Goal: Navigation & Orientation: Find specific page/section

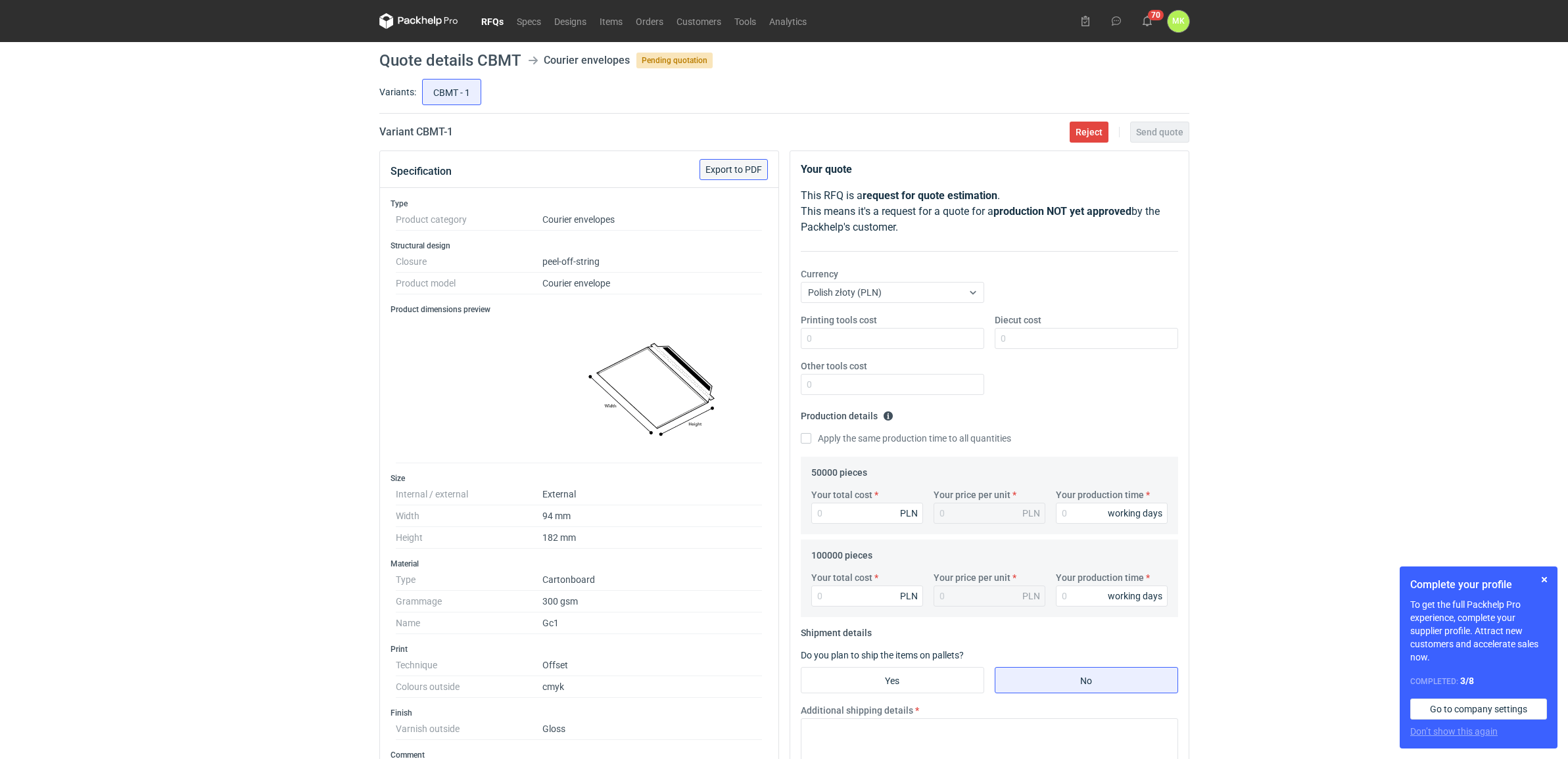
click at [747, 175] on button "Export to PDF" at bounding box center [734, 170] width 68 height 21
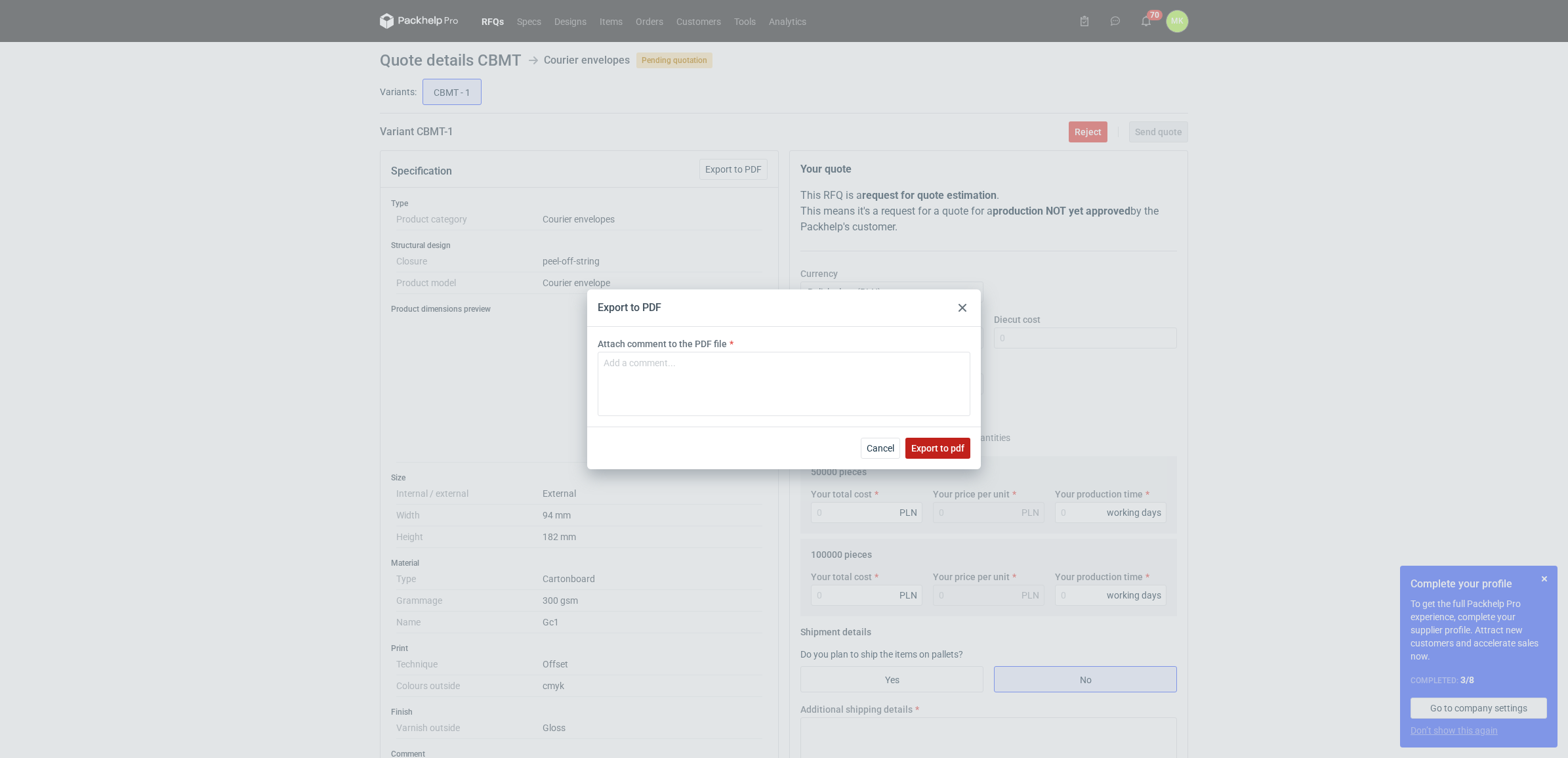
click at [922, 446] on span "Export to pdf" at bounding box center [937, 448] width 53 height 9
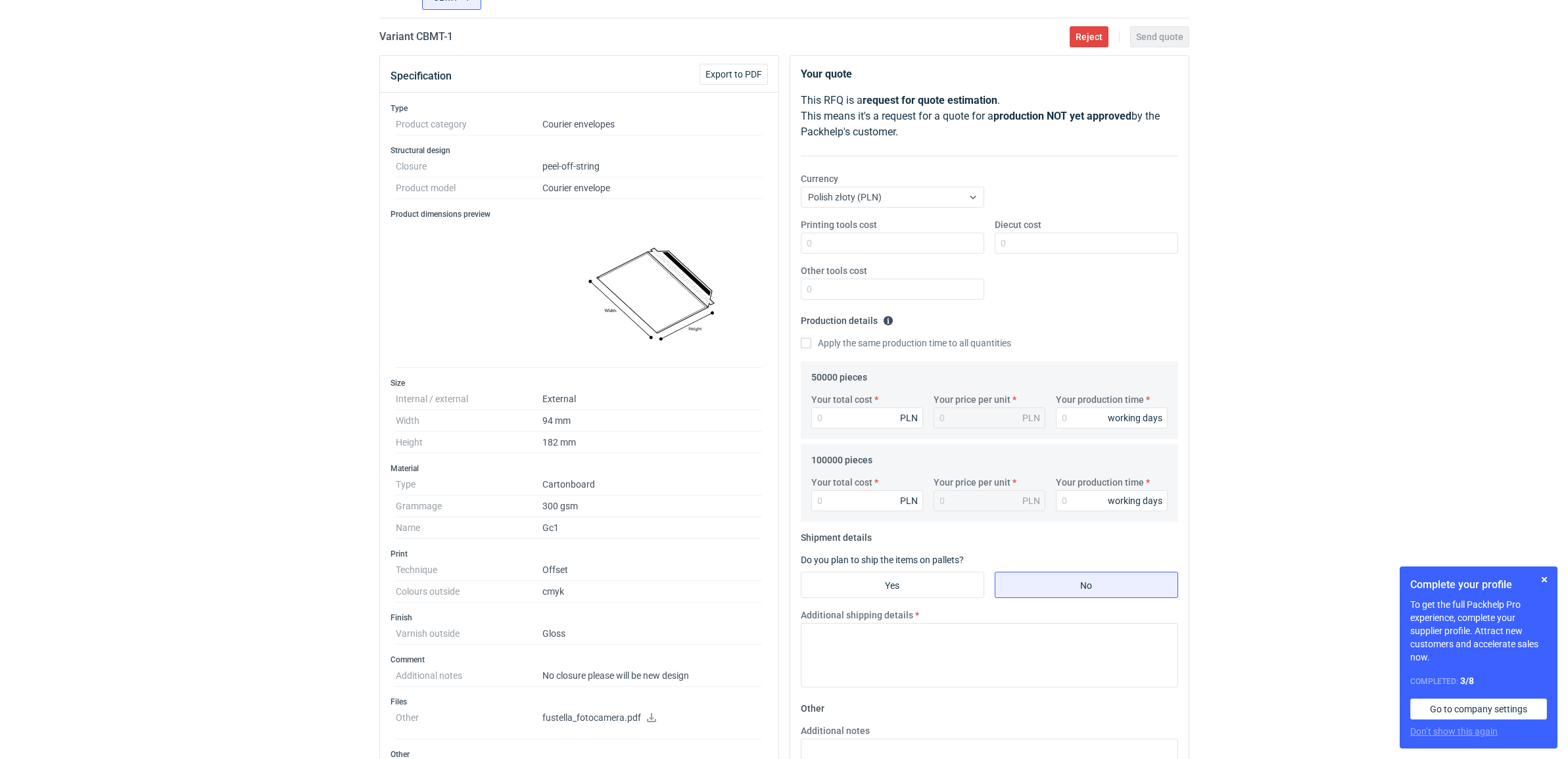
scroll to position [82, 0]
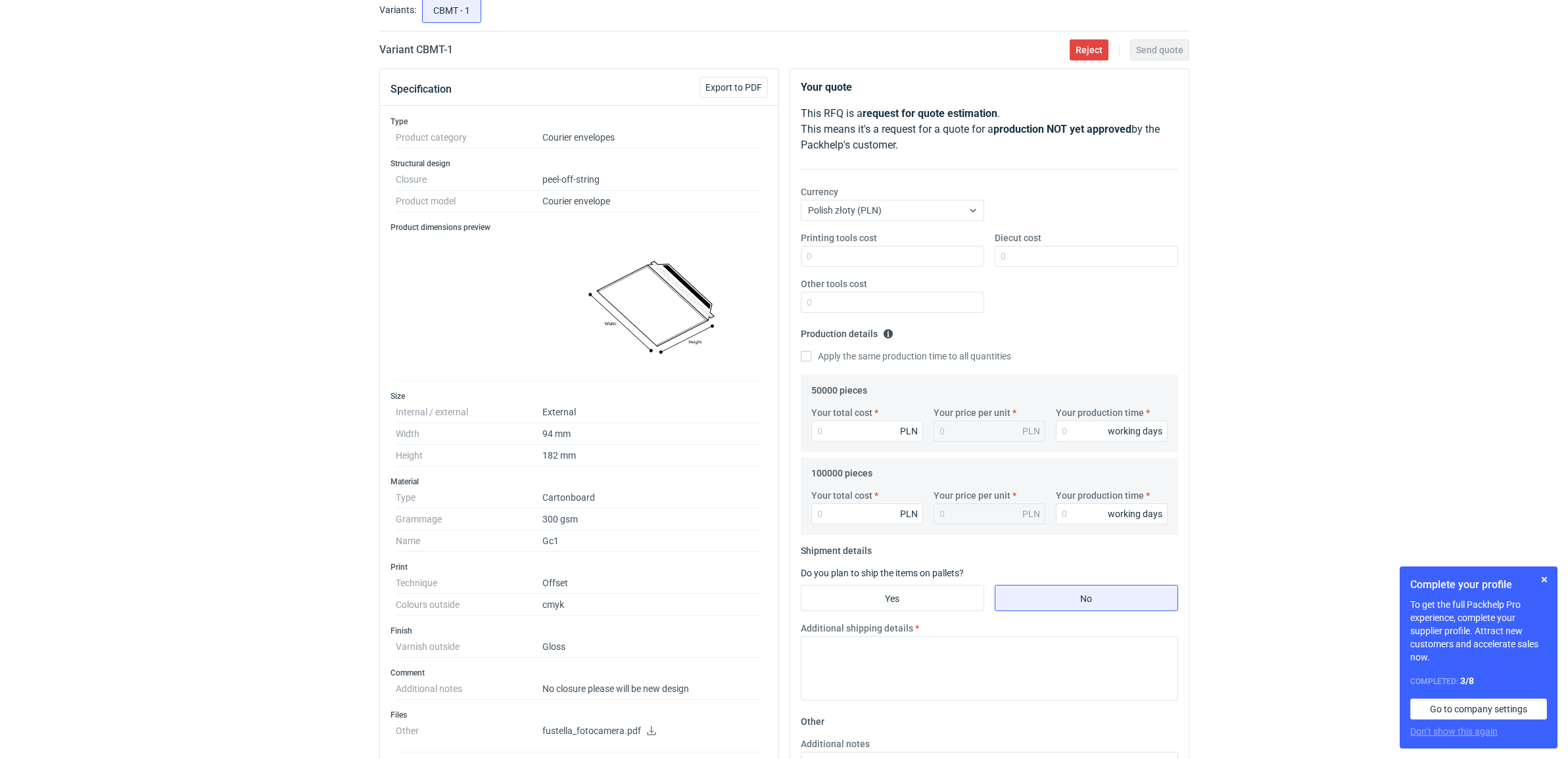
click at [645, 283] on img at bounding box center [652, 306] width 220 height 137
click at [1305, 297] on div "RFQs Specs Designs Items Orders Customers Tools Analytics 70 [PERSON_NAME] Kasp…" at bounding box center [784, 297] width 1568 height 759
drag, startPoint x: 610, startPoint y: 180, endPoint x: 539, endPoint y: 184, distance: 71.1
click at [539, 184] on dl "Closure peel-off-string Product model Courier envelope" at bounding box center [579, 190] width 367 height 43
copy dl "peel-off-string"
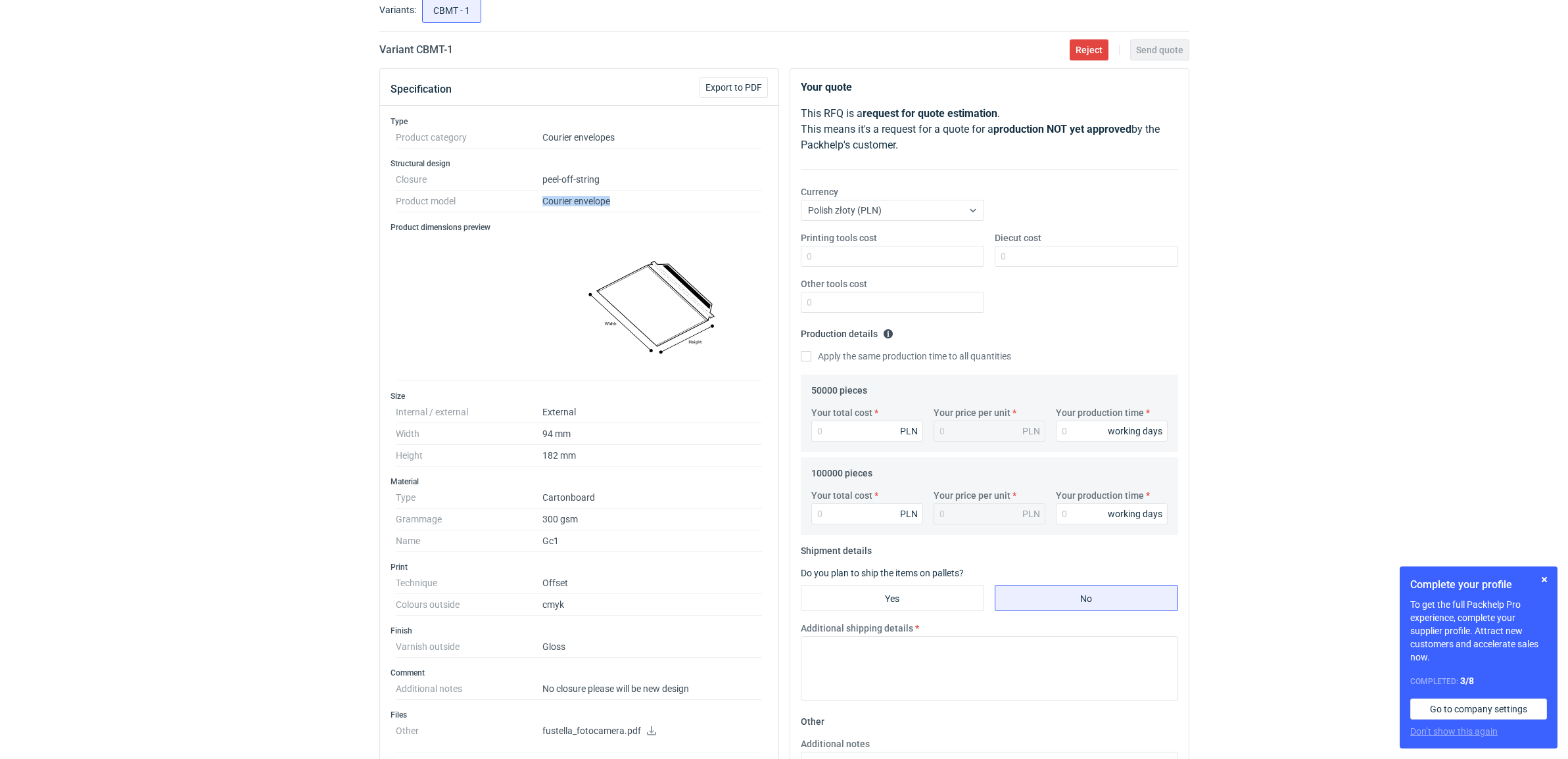
drag, startPoint x: 649, startPoint y: 202, endPoint x: 517, endPoint y: 212, distance: 132.4
click at [517, 212] on dl "Closure peel-off-string Product model Courier envelope" at bounding box center [579, 190] width 367 height 43
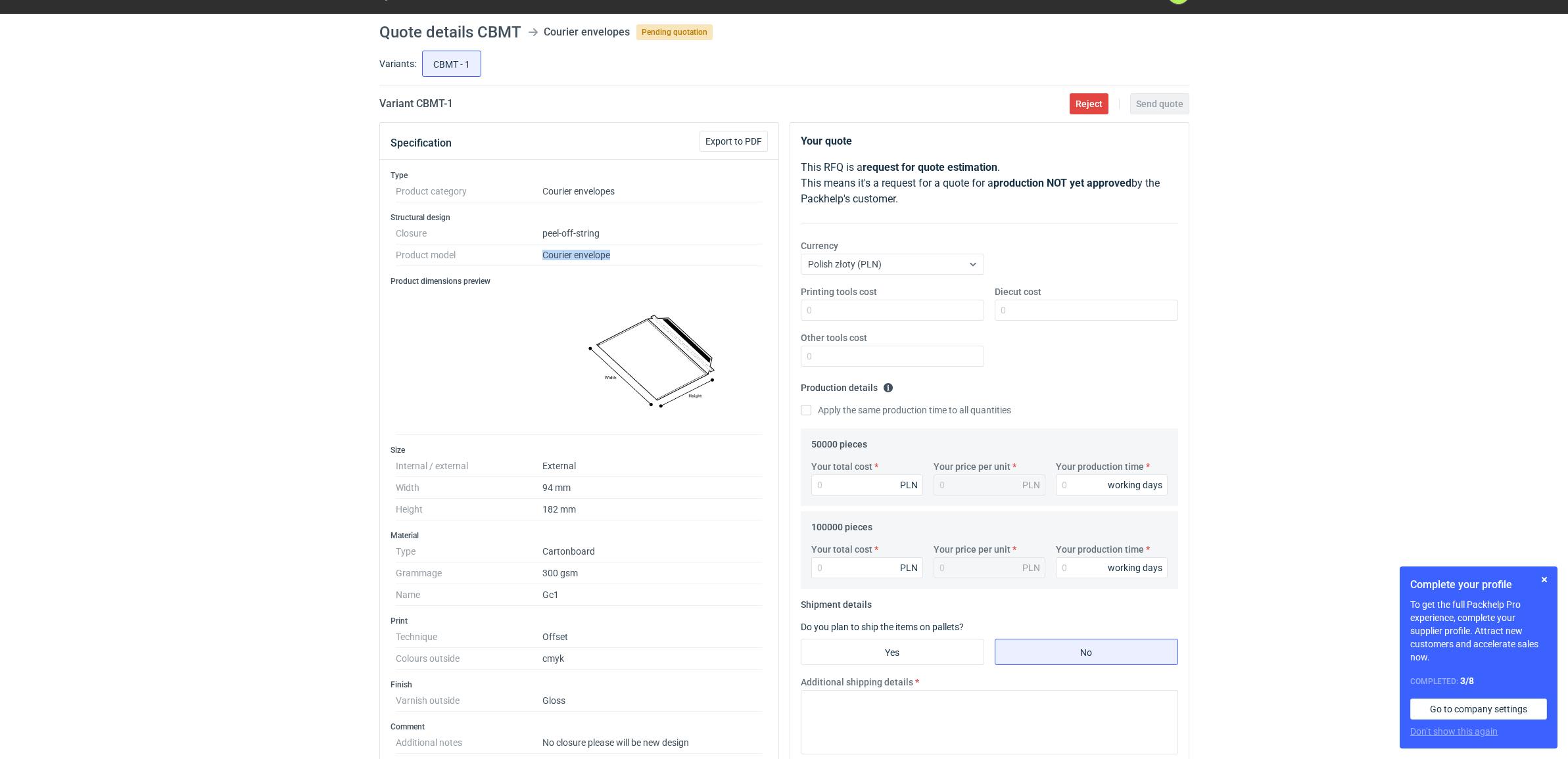
scroll to position [0, 0]
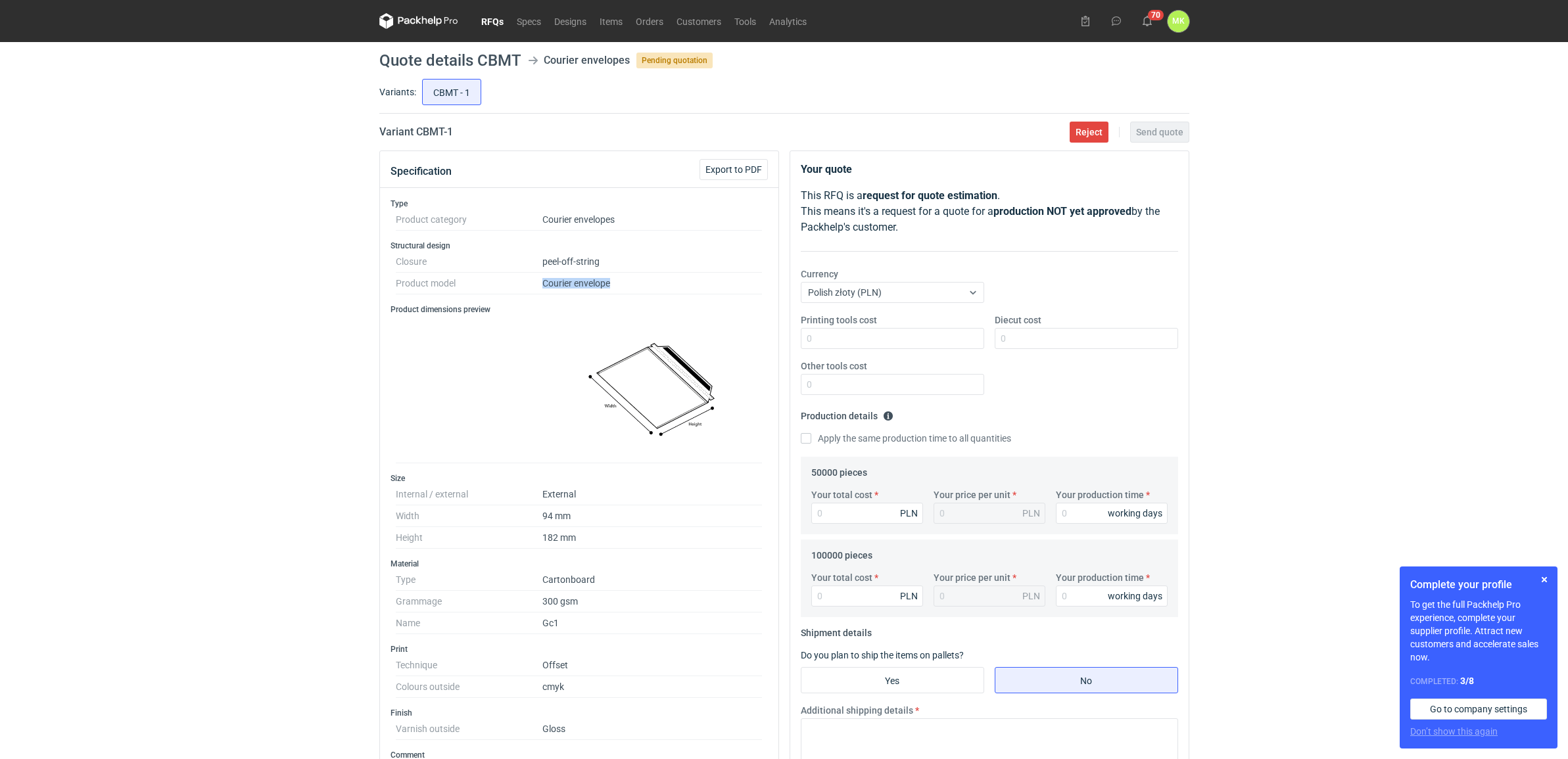
click at [498, 23] on link "RFQs" at bounding box center [492, 21] width 36 height 16
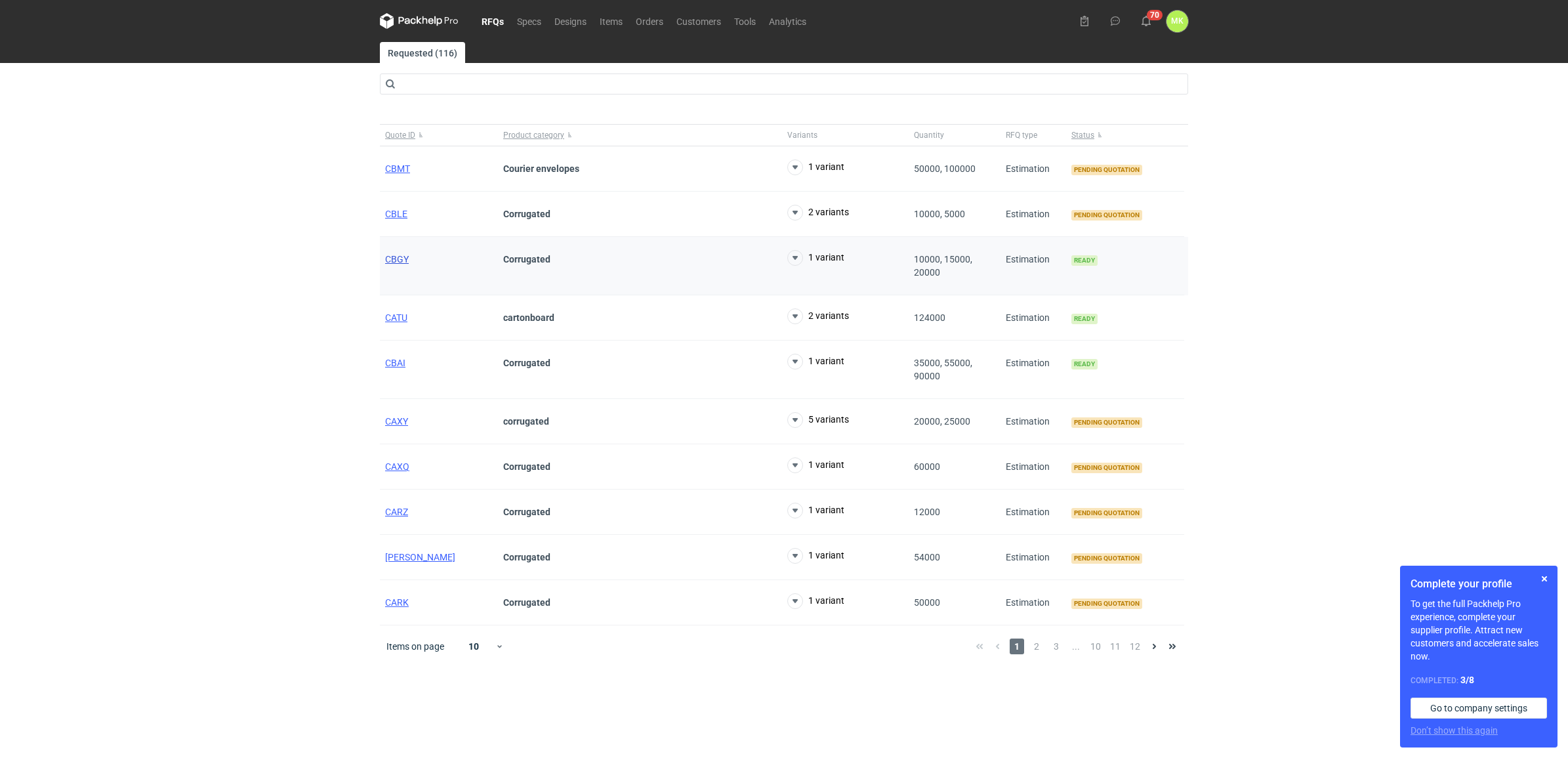
click at [394, 260] on span "CBGY" at bounding box center [396, 259] width 23 height 11
click at [400, 363] on span "CBAI" at bounding box center [395, 362] width 21 height 11
click at [391, 317] on span "CATU" at bounding box center [396, 317] width 22 height 11
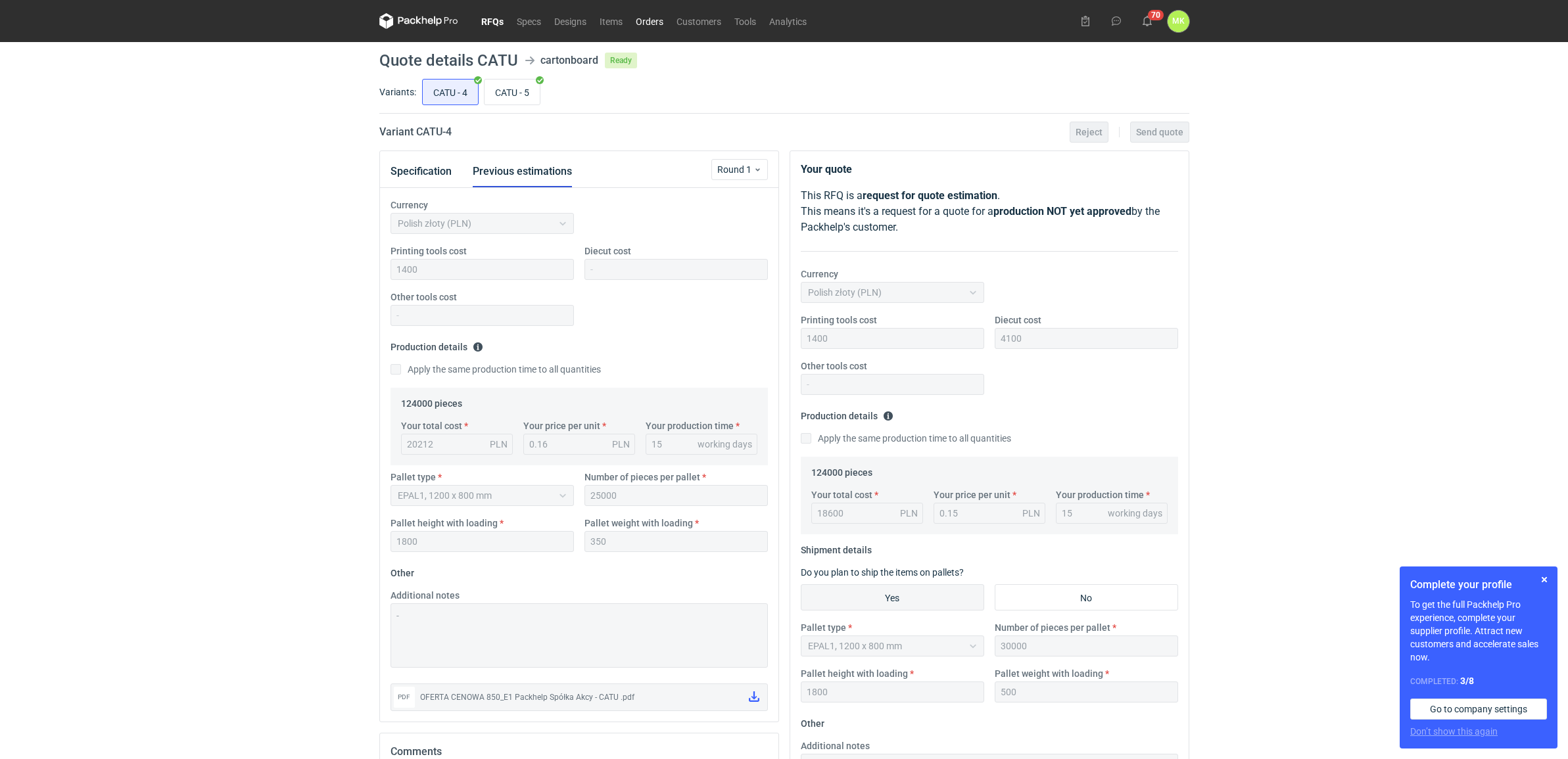
click at [667, 22] on link "Orders" at bounding box center [649, 21] width 40 height 16
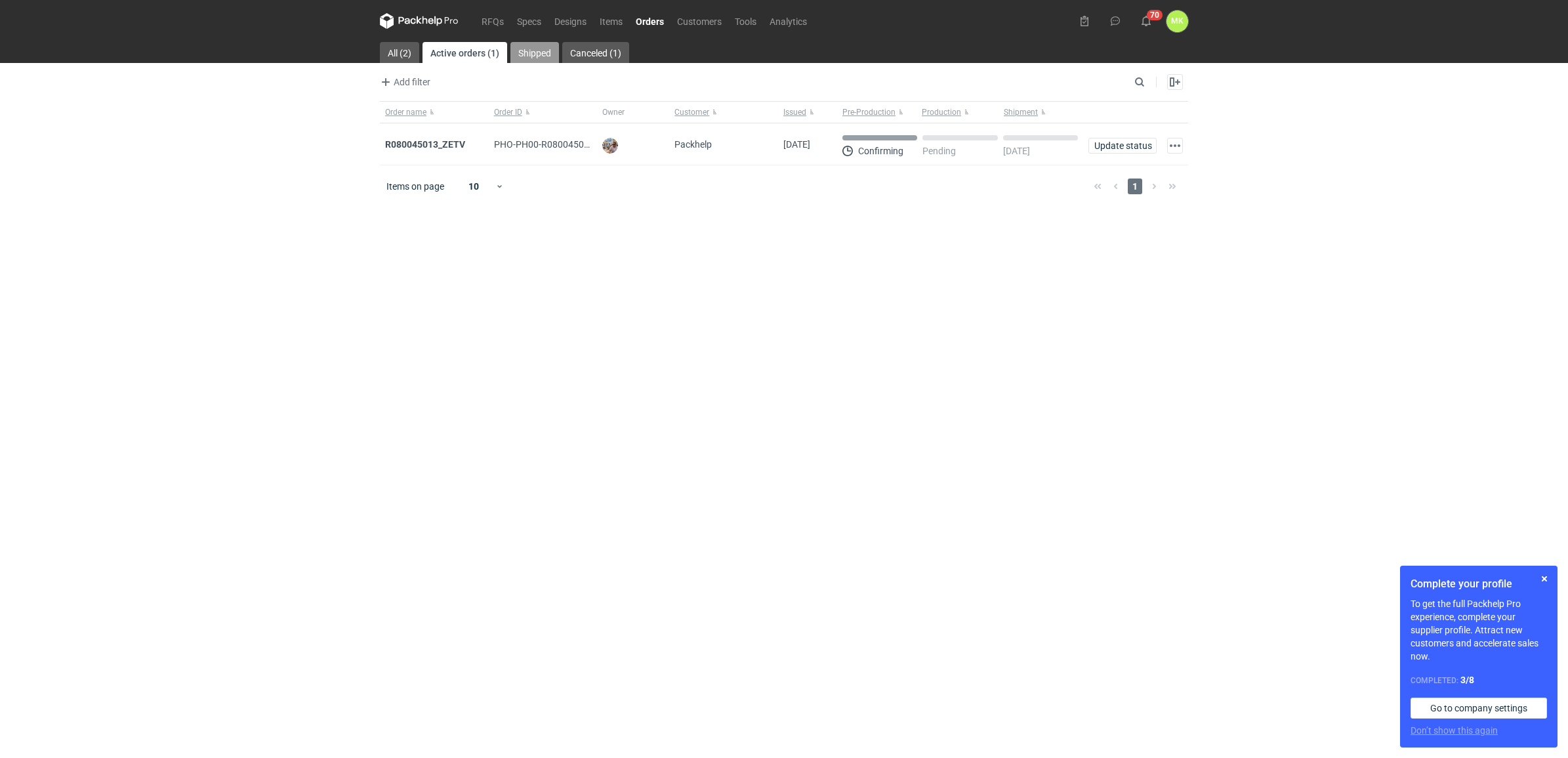
click at [533, 49] on link "Shipped" at bounding box center [534, 52] width 48 height 21
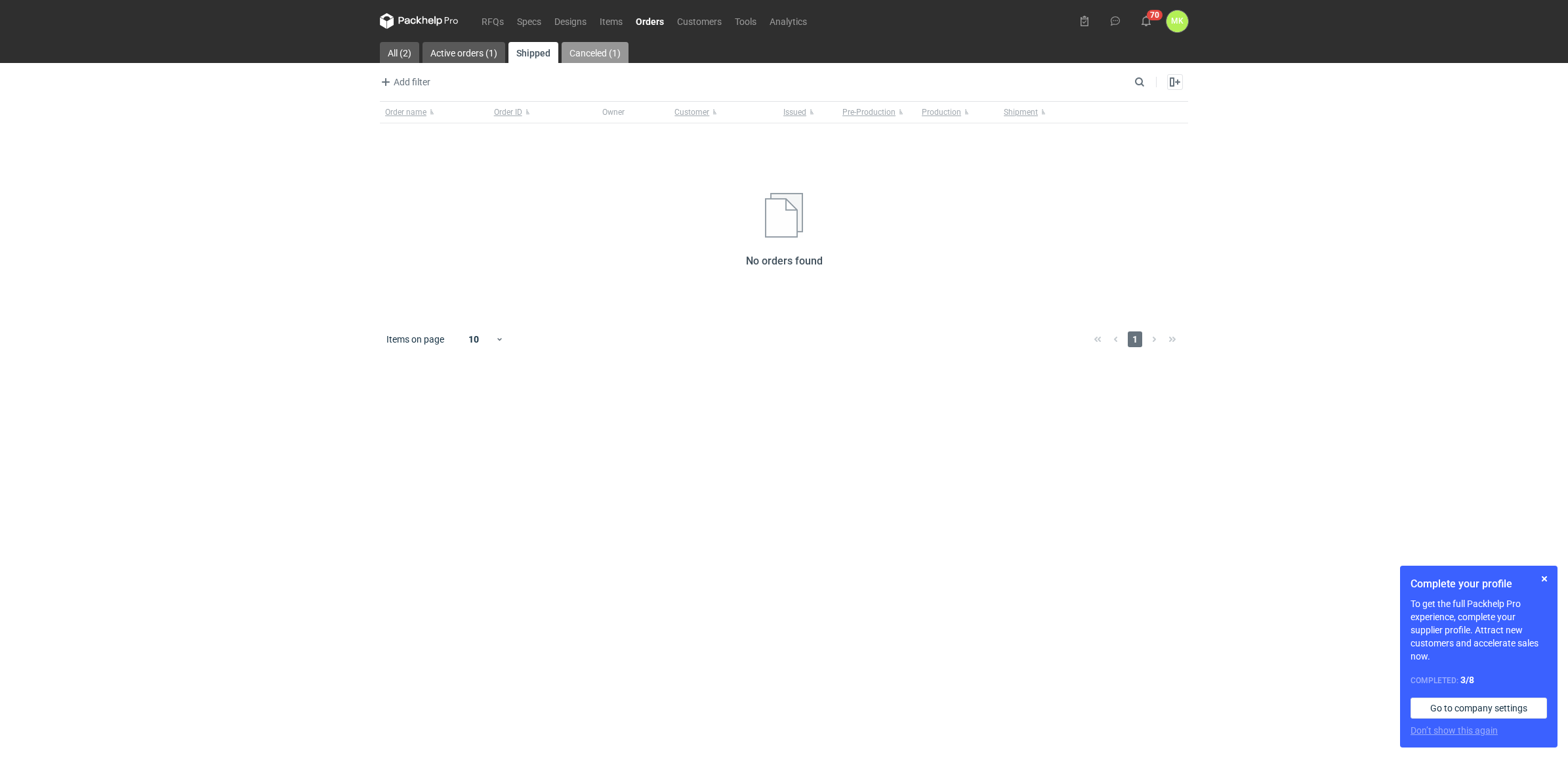
click at [607, 48] on link "Canceled (1)" at bounding box center [595, 52] width 67 height 21
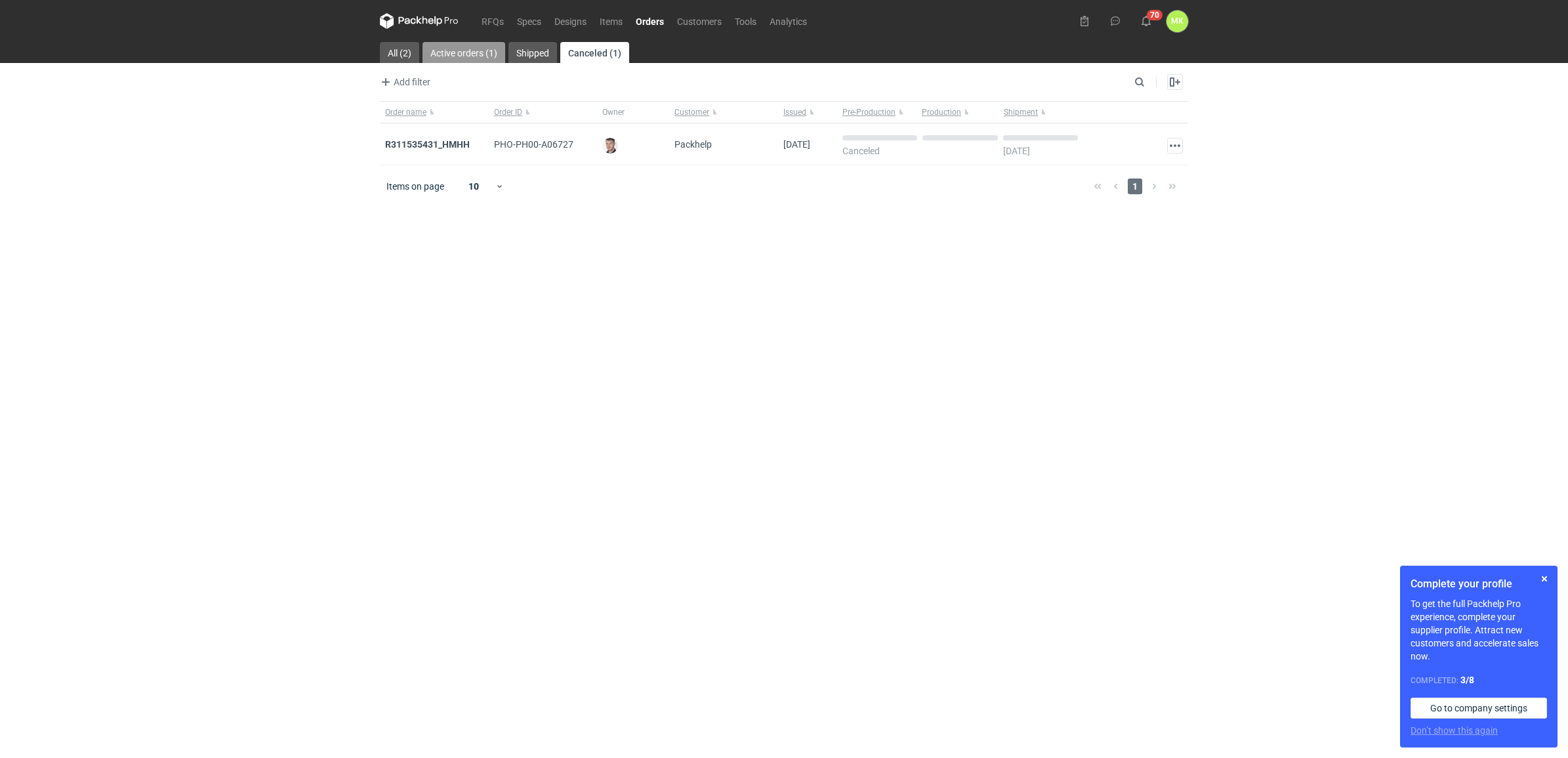
click at [454, 55] on link "Active orders (1)" at bounding box center [464, 52] width 83 height 21
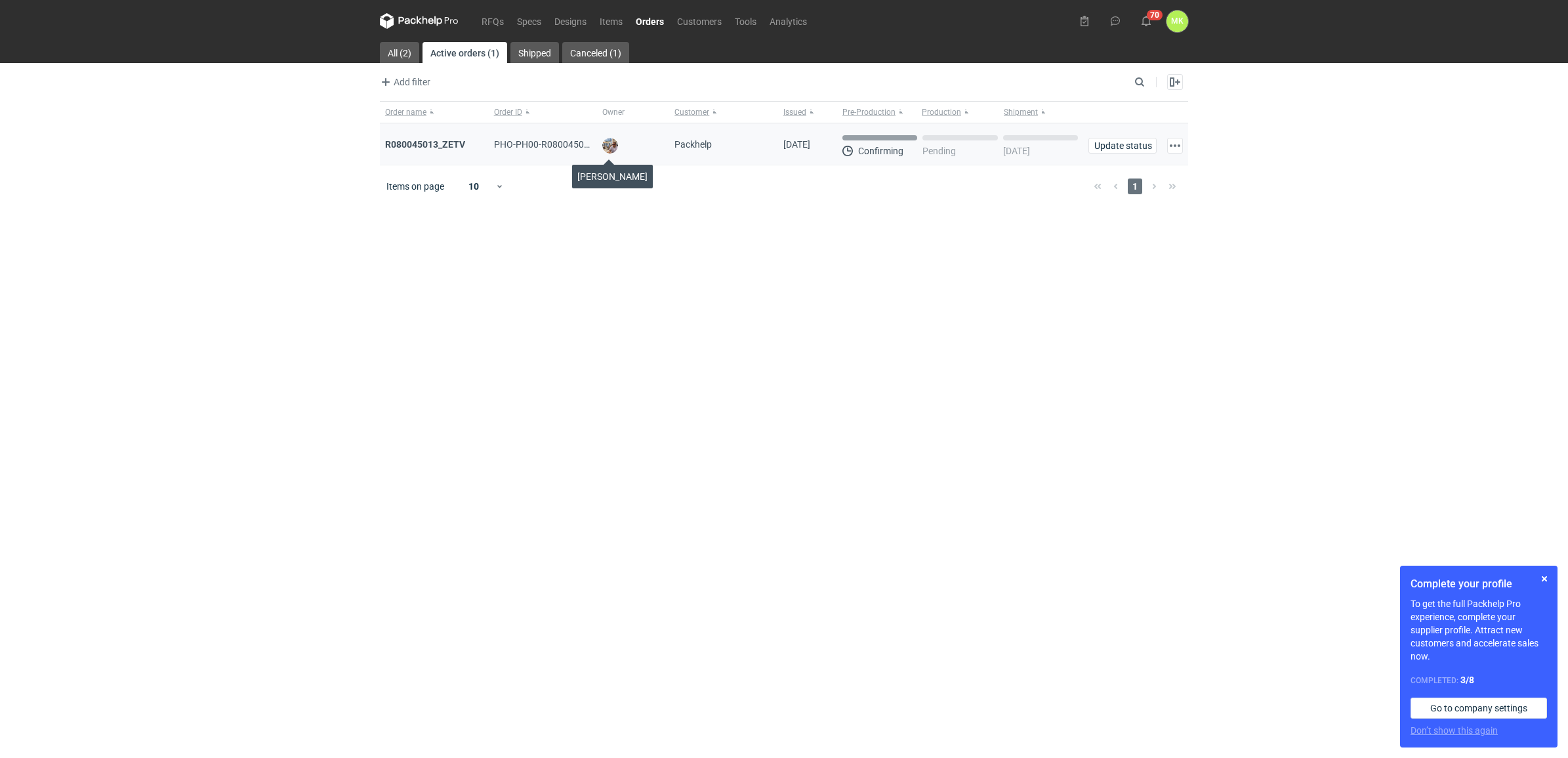
click at [612, 145] on img at bounding box center [610, 145] width 16 height 16
click at [612, 143] on img at bounding box center [610, 145] width 16 height 16
click at [443, 145] on strong "R080045013_ZETV" at bounding box center [425, 144] width 80 height 11
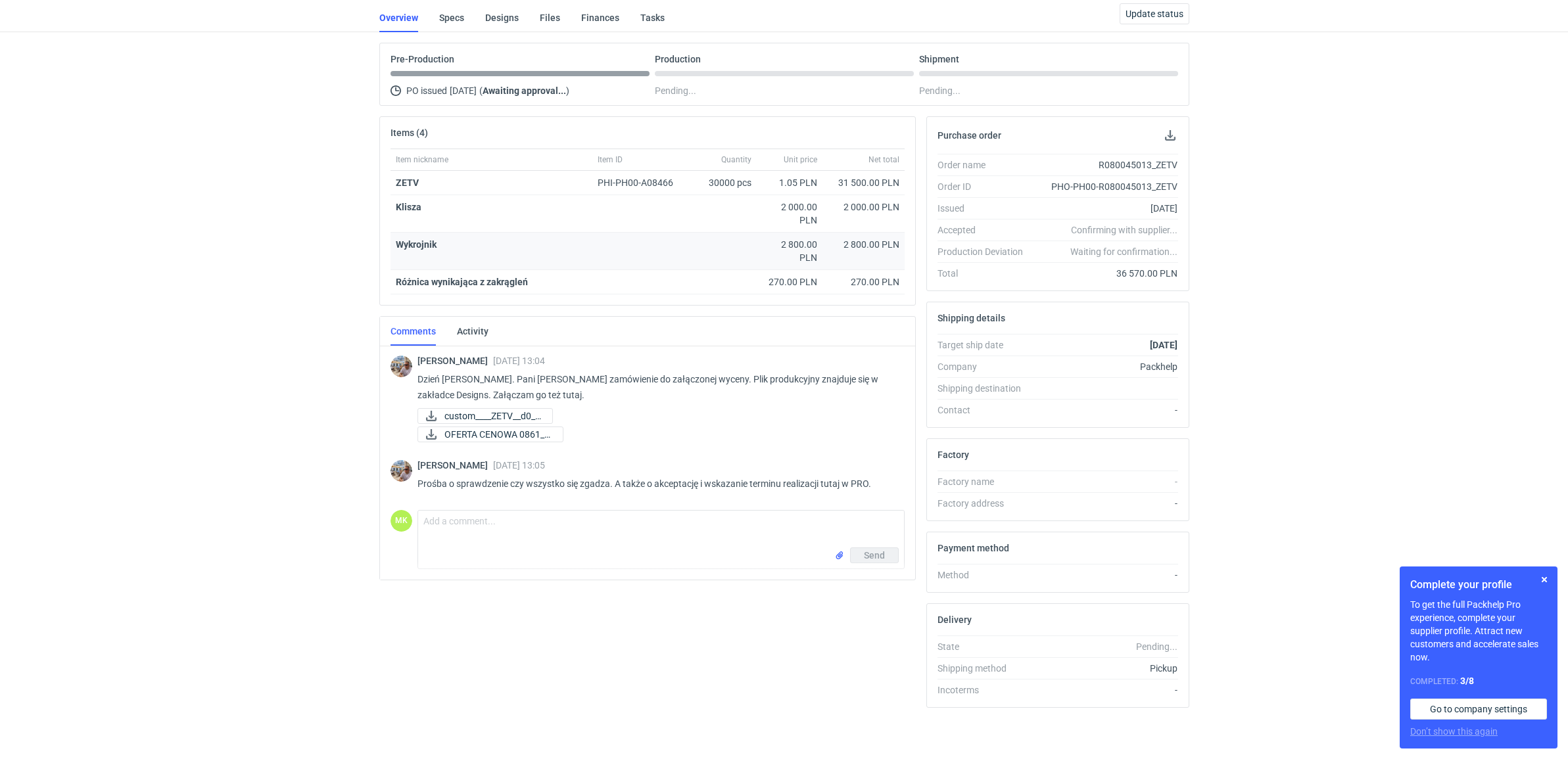
scroll to position [89, 0]
click at [438, 356] on span "[PERSON_NAME]" at bounding box center [455, 359] width 75 height 11
click at [405, 361] on img at bounding box center [401, 365] width 22 height 22
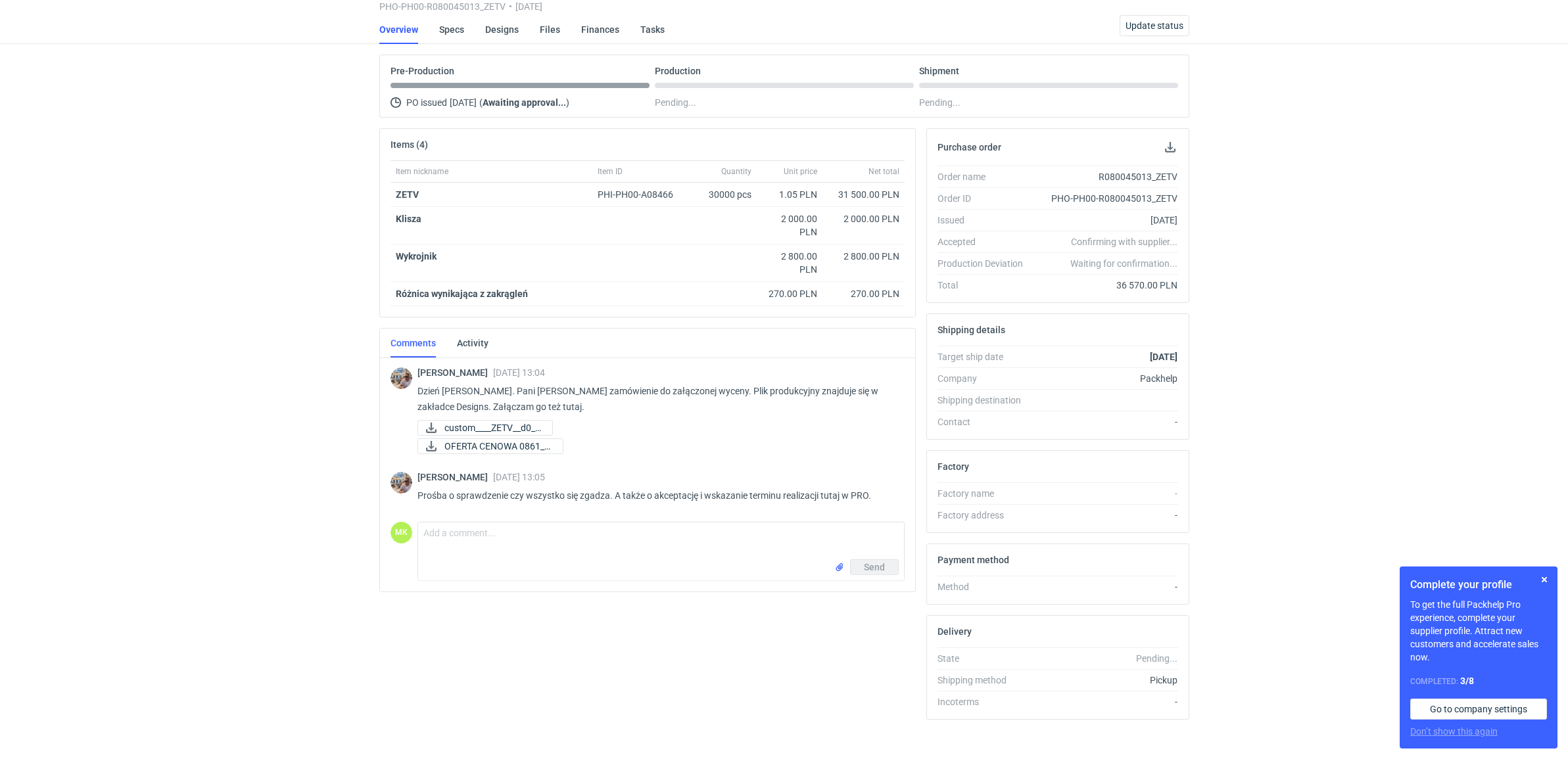
scroll to position [0, 0]
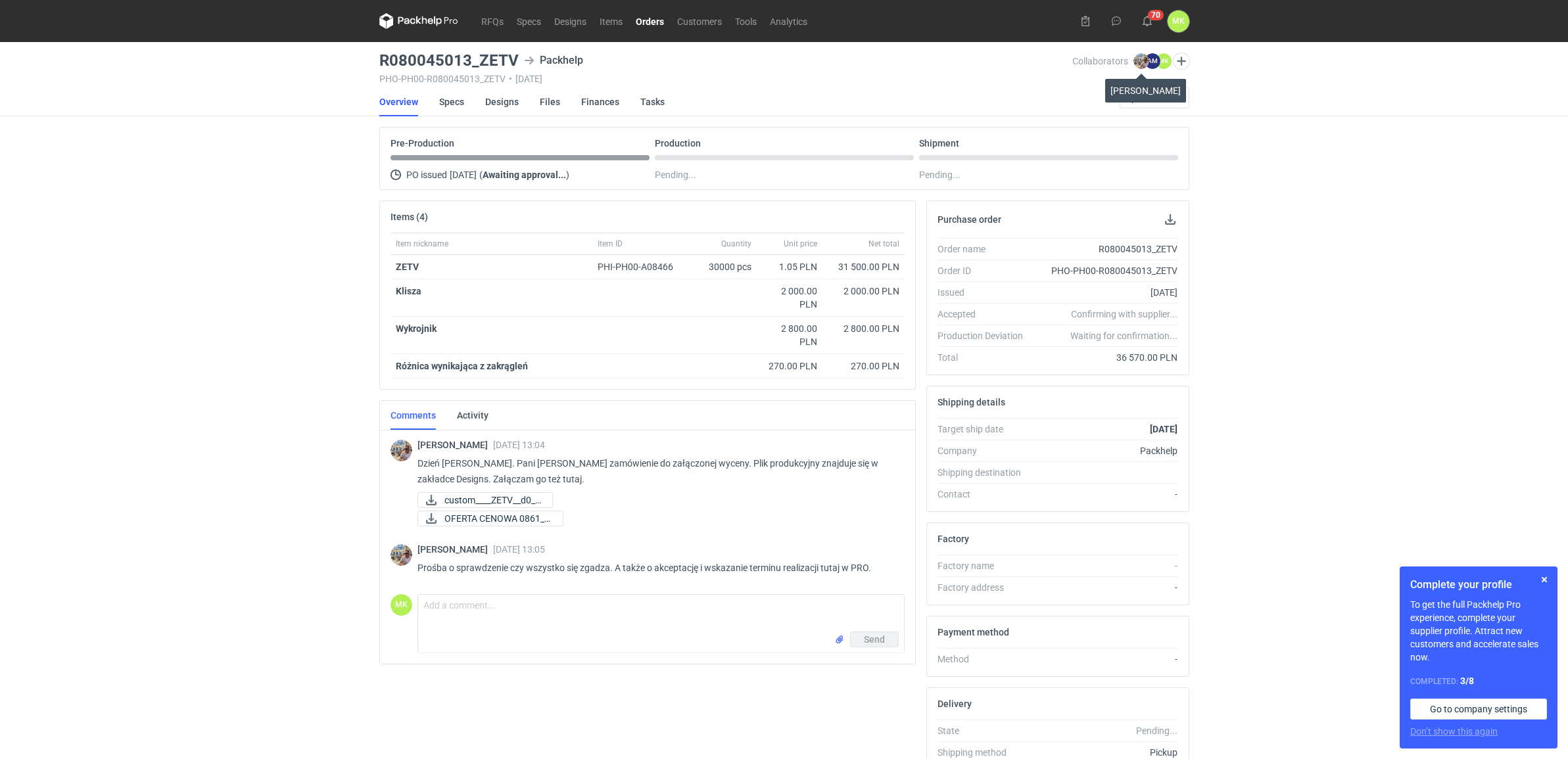
click at [1139, 59] on img at bounding box center [1141, 61] width 16 height 16
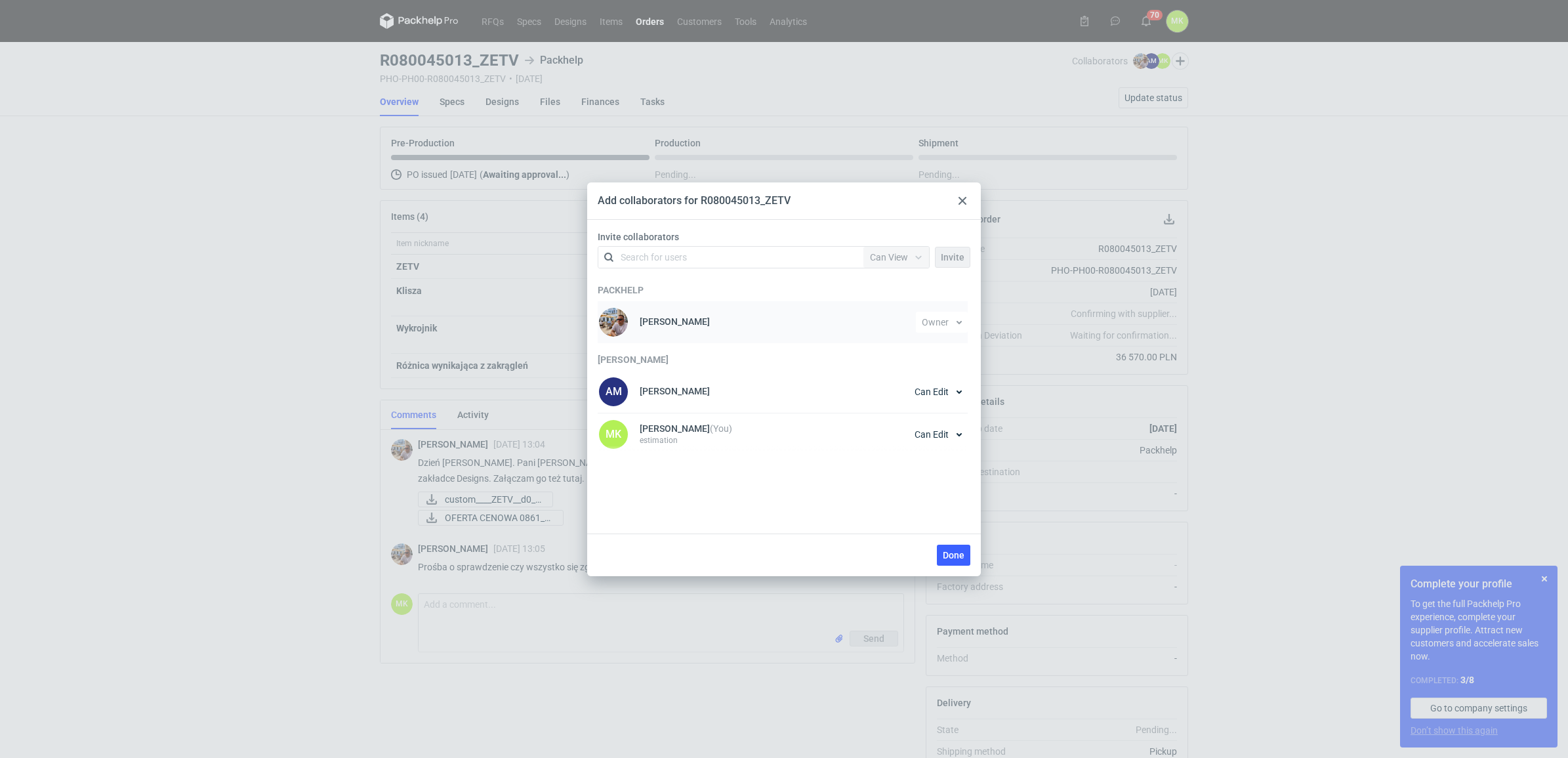
click at [656, 321] on p "[PERSON_NAME]" at bounding box center [674, 321] width 70 height 11
click at [964, 201] on icon at bounding box center [962, 201] width 8 height 8
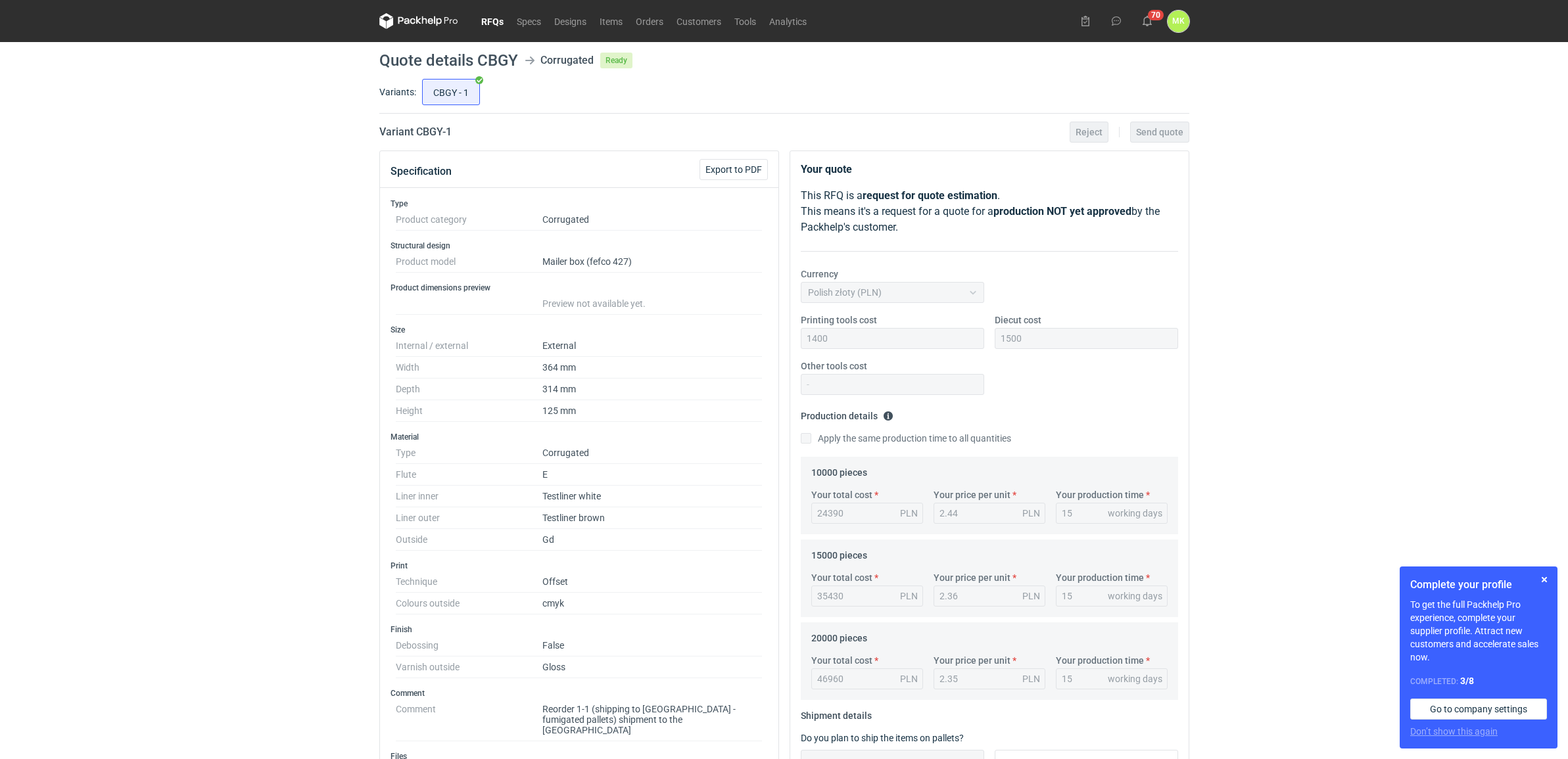
click at [1182, 23] on figcaption "MK" at bounding box center [1178, 21] width 22 height 22
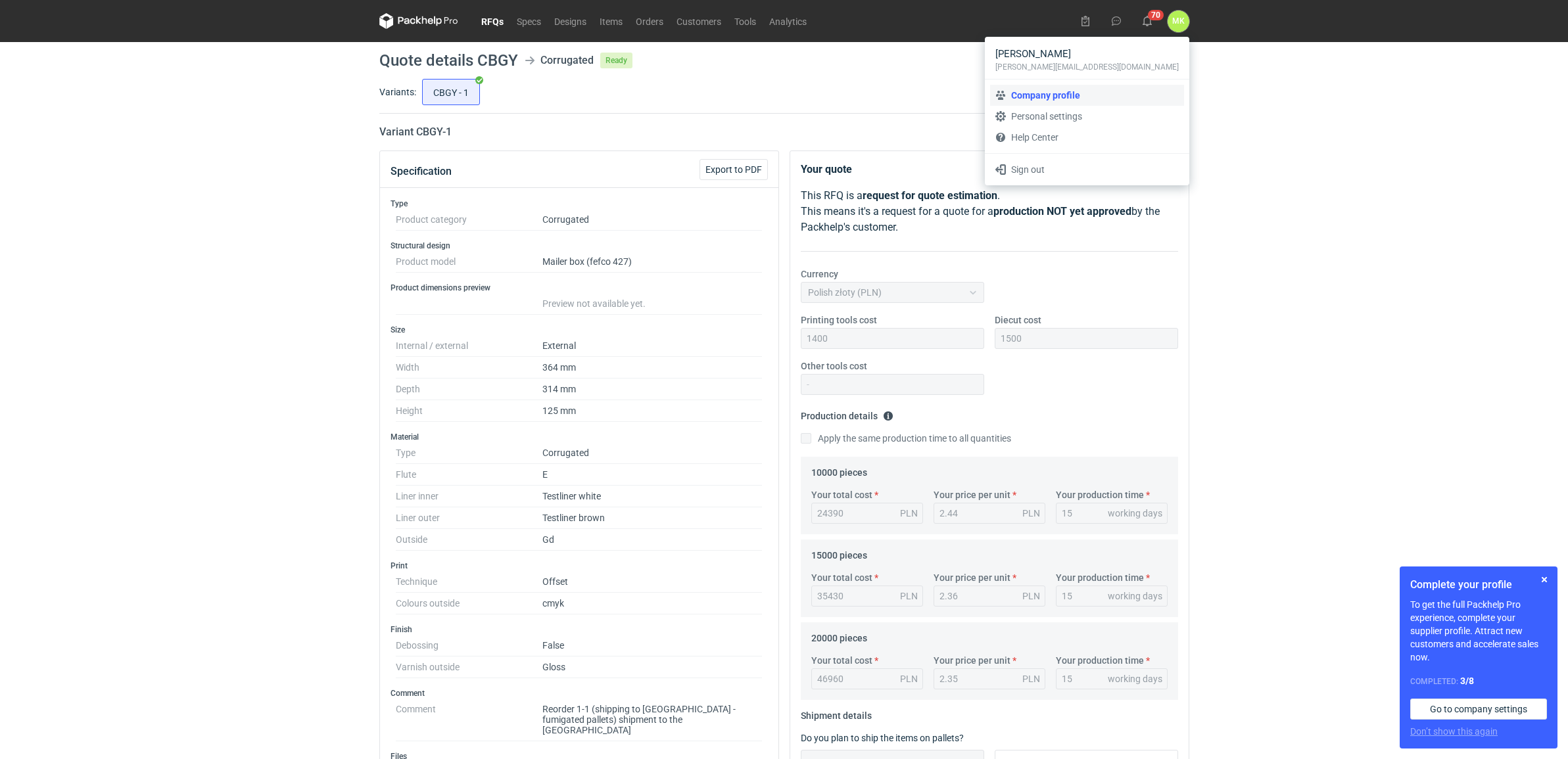
drag, startPoint x: 1182, startPoint y: 23, endPoint x: 1113, endPoint y: 91, distance: 96.9
click at [1113, 91] on link "Company profile" at bounding box center [1087, 95] width 194 height 21
